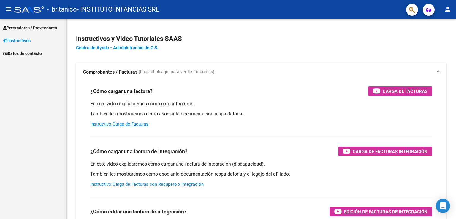
click at [28, 43] on span "Instructivos" at bounding box center [17, 40] width 28 height 7
click at [29, 41] on span "Instructivos" at bounding box center [17, 40] width 28 height 7
click at [35, 25] on span "Prestadores / Proveedores" at bounding box center [30, 28] width 54 height 7
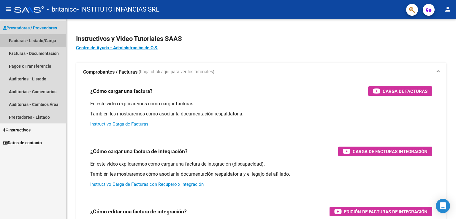
click at [32, 41] on link "Facturas - Listado/Carga" at bounding box center [33, 40] width 66 height 13
